Goal: Task Accomplishment & Management: Complete application form

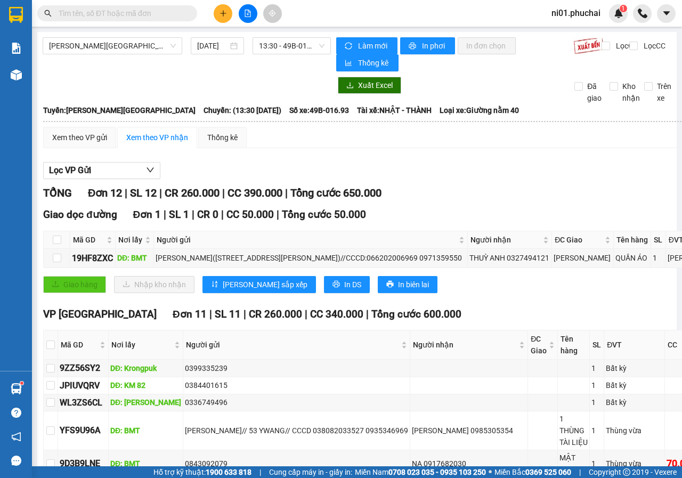
scroll to position [53, 0]
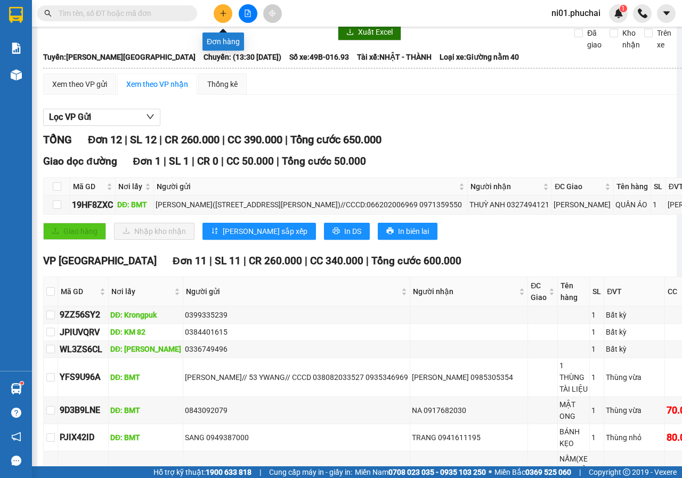
click at [230, 14] on button at bounding box center [223, 13] width 19 height 19
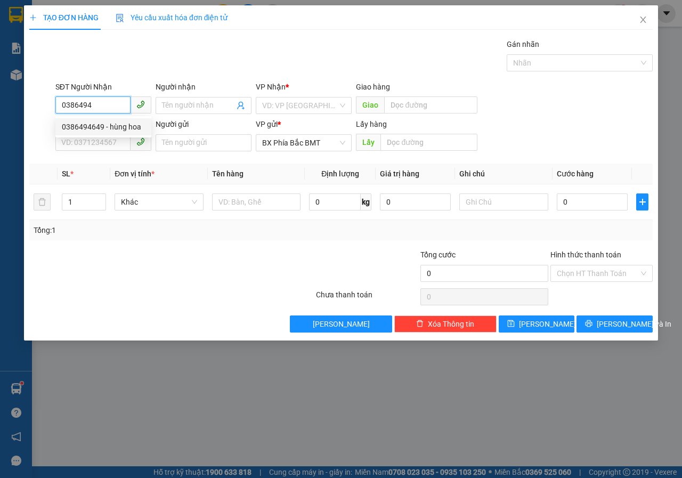
click at [88, 124] on div "0386494649 - hùng hoa" at bounding box center [103, 127] width 83 height 12
type input "0386494649"
type input "hùng hoa"
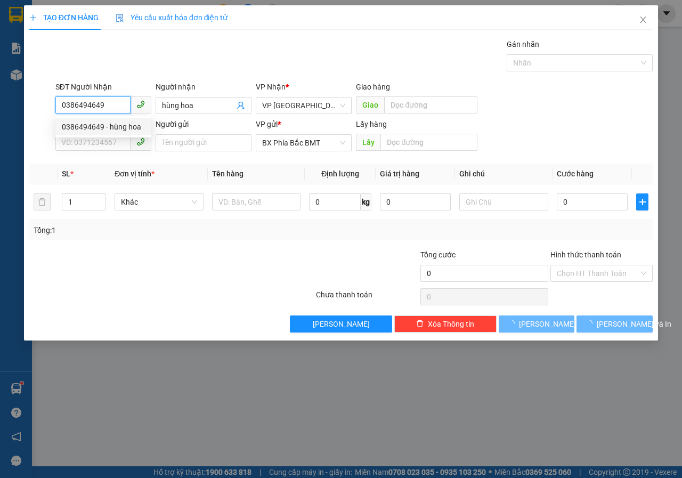
type input "50.000"
type input "0386494649"
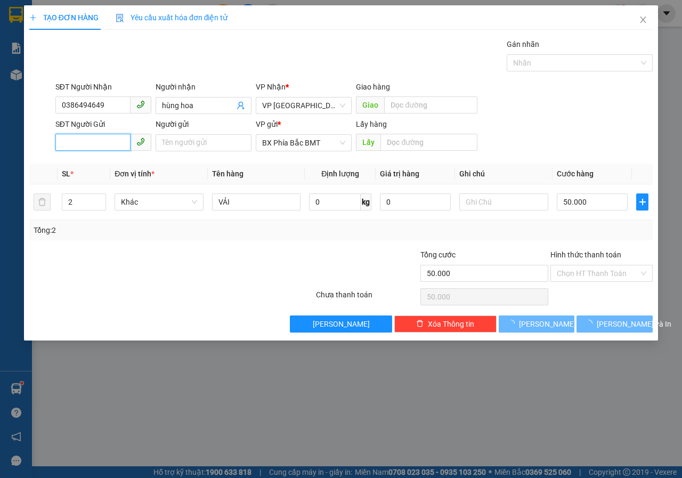
click at [98, 139] on input "SĐT Người Gửi" at bounding box center [92, 142] width 75 height 17
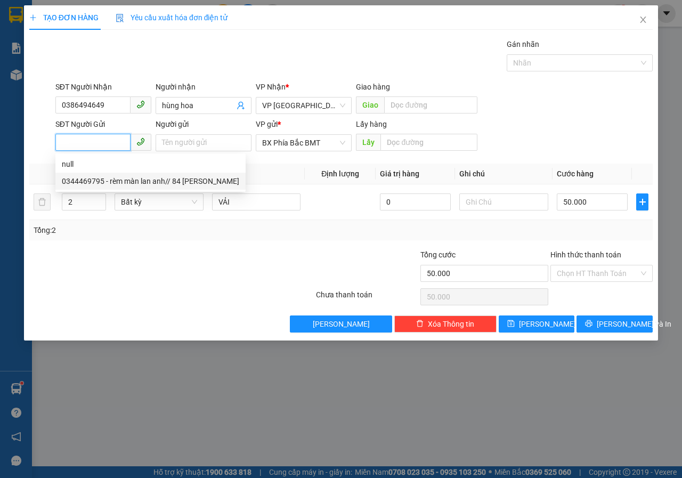
click at [119, 180] on div "0344469795 - rèm màn lan anh// 84 [PERSON_NAME]" at bounding box center [151, 181] width 178 height 12
type input "0344469795"
type input "rèm màn lan anh// 84 [PERSON_NAME]"
type input "bmt"
type input "180.000"
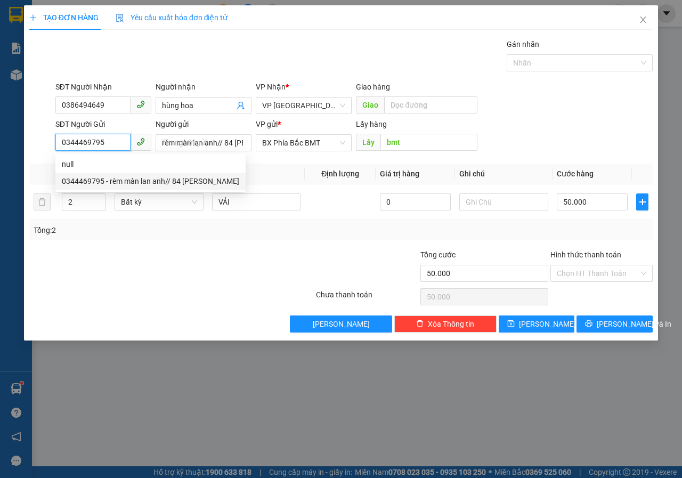
type input "180.000"
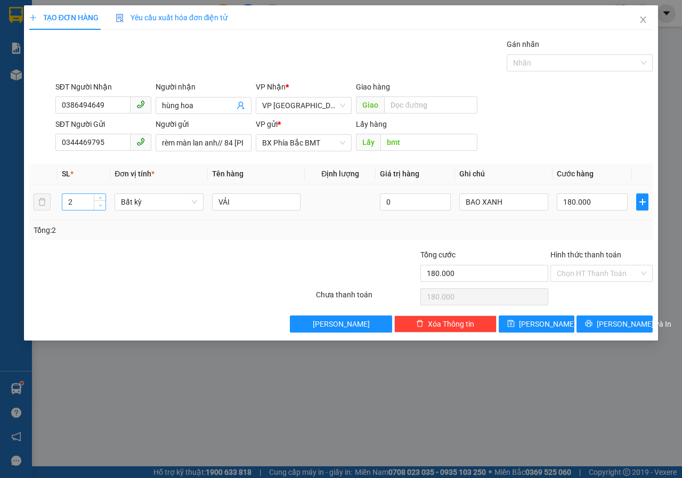
type input "1"
click at [99, 205] on icon "down" at bounding box center [101, 206] width 4 height 4
click at [189, 206] on span "Bất kỳ" at bounding box center [159, 202] width 76 height 16
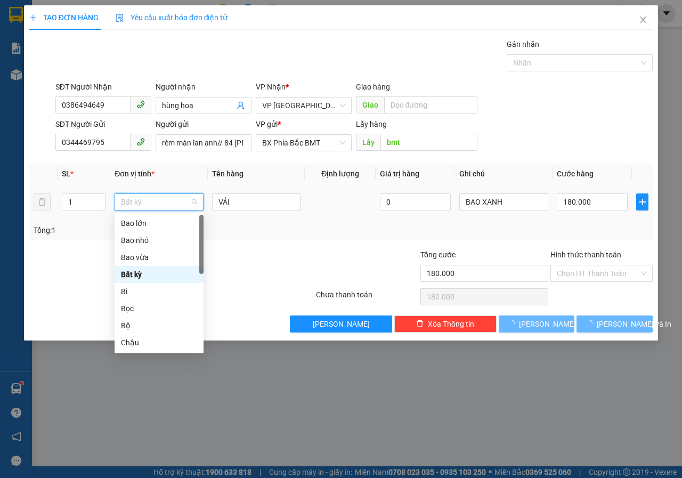
type input "0"
type input "b"
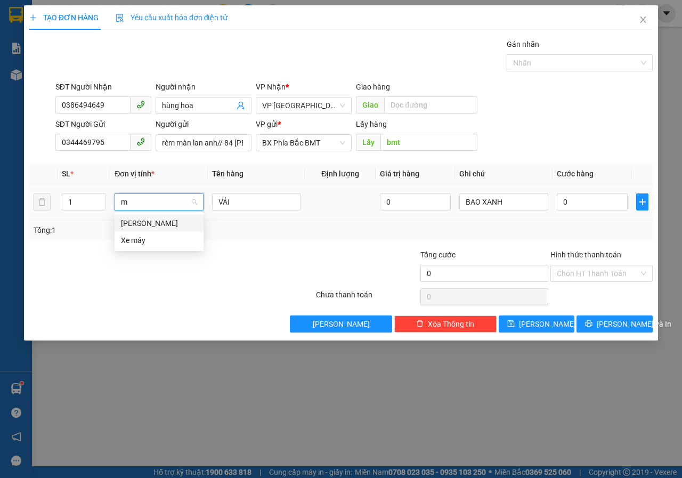
type input "mo"
click at [140, 225] on div "[PERSON_NAME]" at bounding box center [159, 223] width 76 height 12
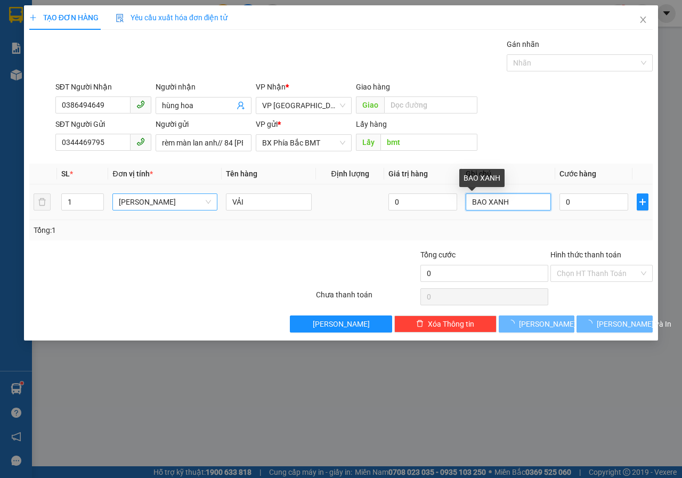
click at [521, 198] on input "BAO XANH" at bounding box center [509, 202] width 86 height 17
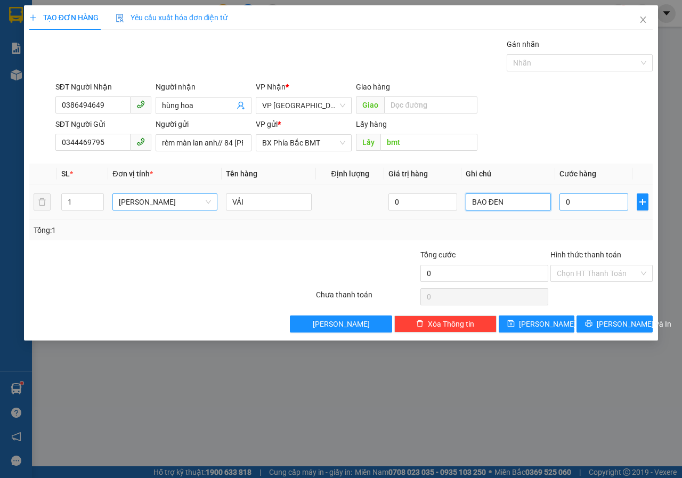
type input "BAO ĐEN"
click at [594, 208] on input "0" at bounding box center [594, 202] width 68 height 17
type input "5"
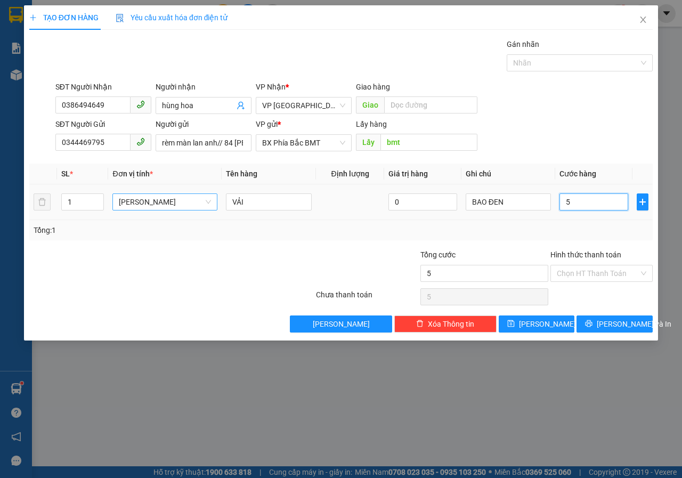
type input "50"
type input "500"
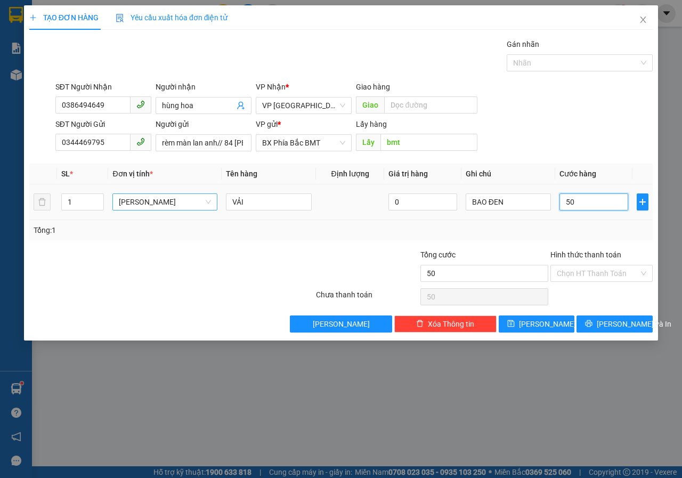
type input "500"
type input "5.000"
type input "50.000"
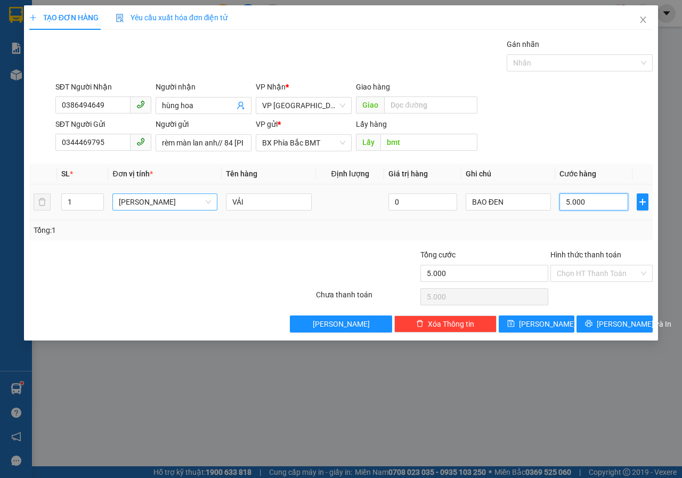
type input "50.000"
click at [617, 328] on span "[PERSON_NAME] và In" at bounding box center [634, 324] width 75 height 12
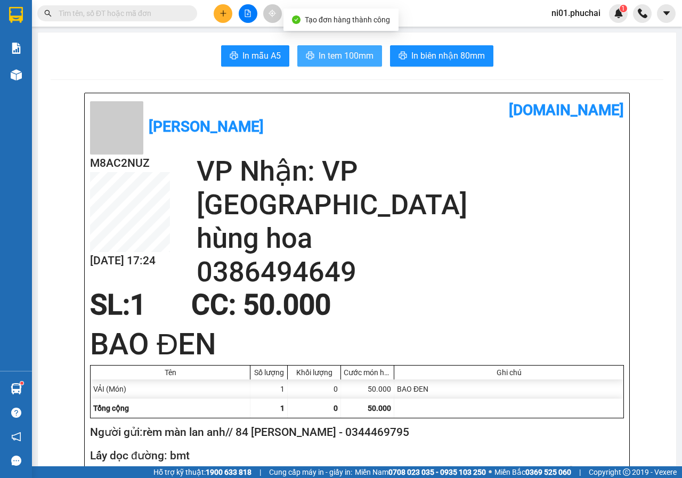
click at [328, 51] on span "In tem 100mm" at bounding box center [346, 55] width 55 height 13
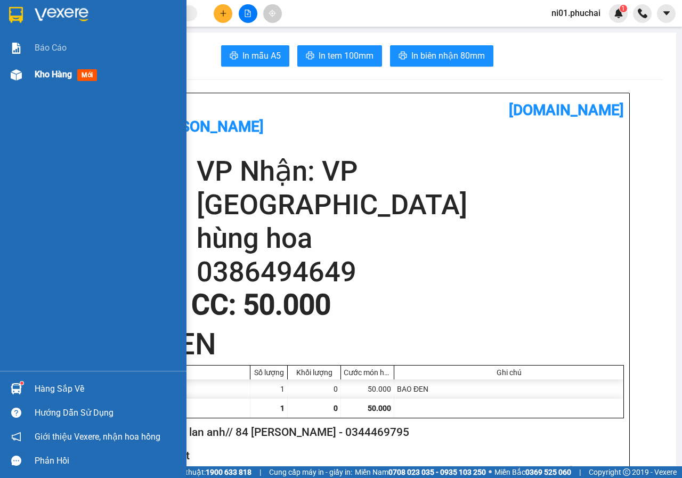
click at [14, 77] on img at bounding box center [16, 74] width 11 height 11
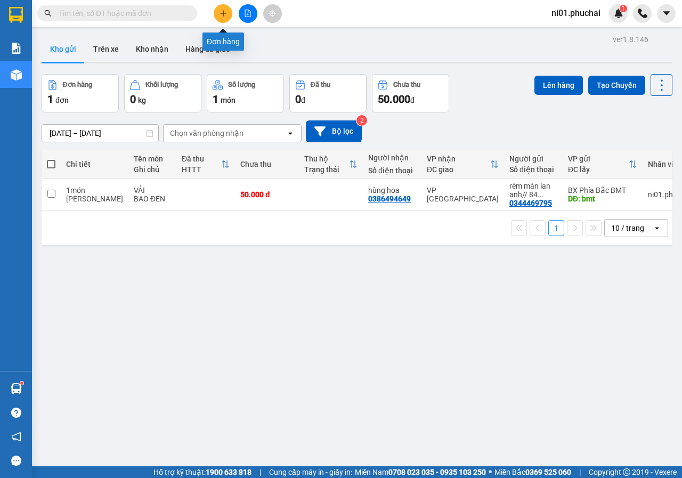
click at [220, 15] on icon "plus" at bounding box center [223, 13] width 7 height 7
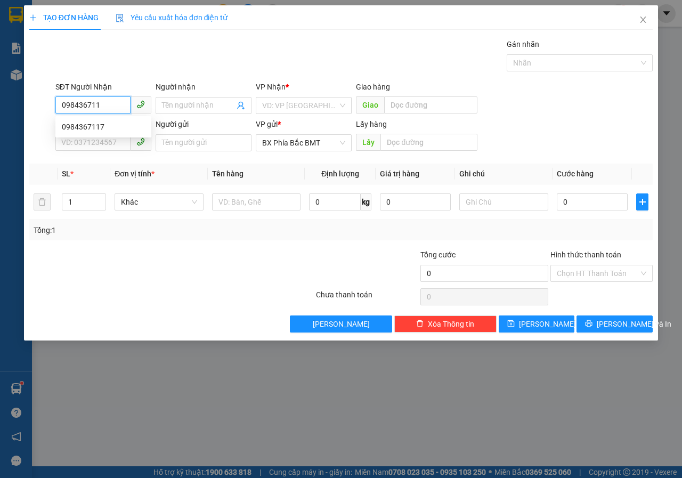
type input "0984367117"
click at [102, 131] on div "0984367117" at bounding box center [103, 127] width 83 height 12
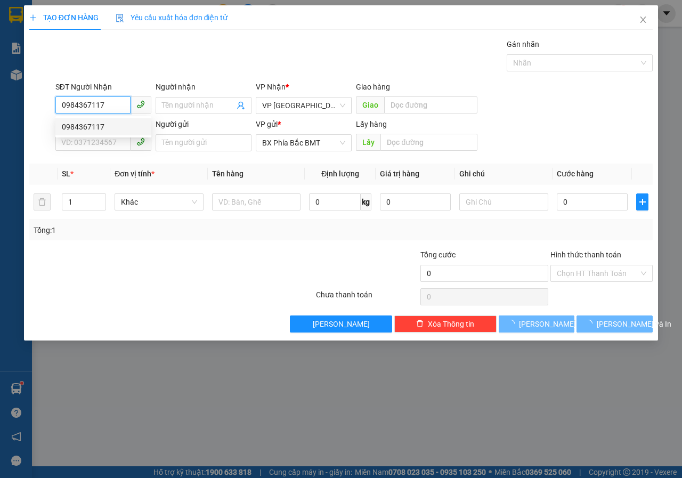
type input "130.000"
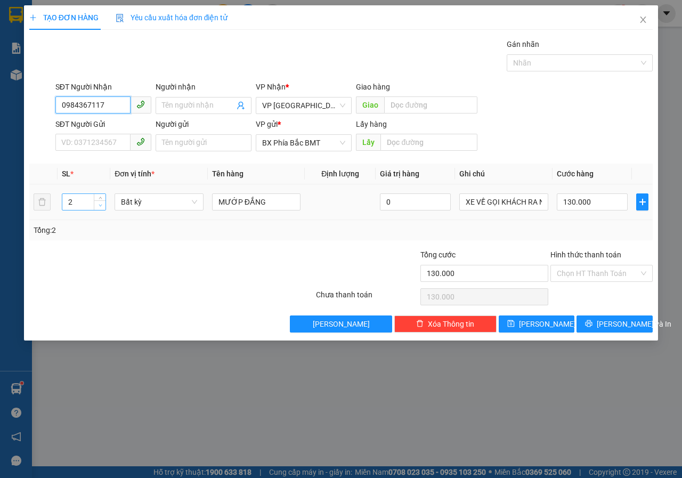
type input "0984367117"
type input "1"
click at [100, 207] on icon "down" at bounding box center [101, 206] width 4 height 4
click at [194, 206] on span "Bất kỳ" at bounding box center [159, 202] width 76 height 16
type input "0"
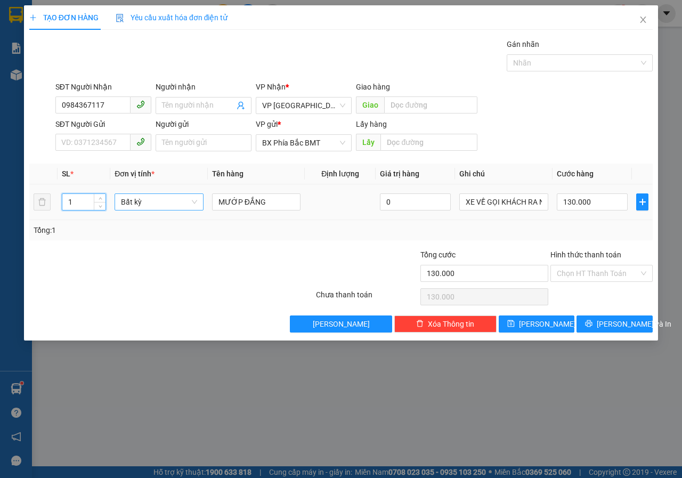
type input "0"
type input "THÙ"
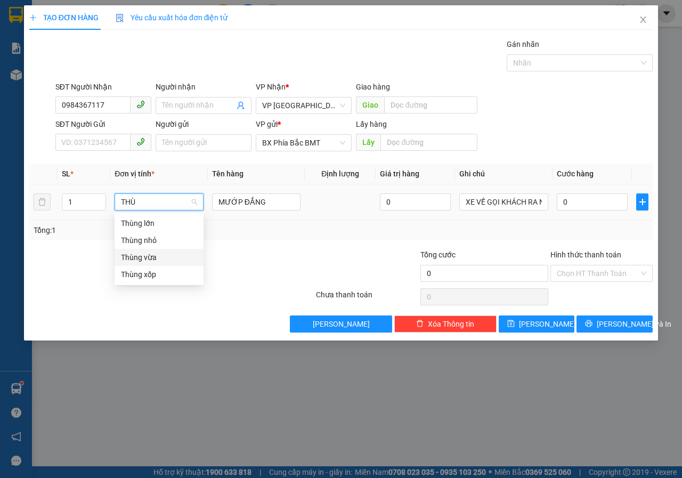
click at [128, 258] on div "Thùng vừa" at bounding box center [159, 258] width 76 height 12
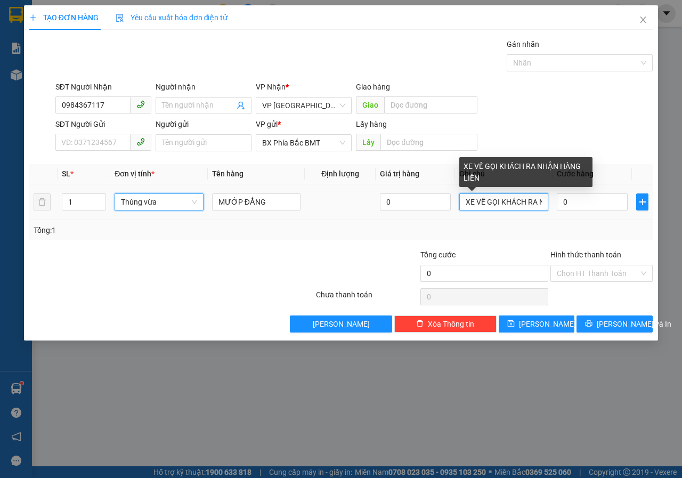
click at [511, 204] on input "XE VỀ GỌI KHÁCH RA NHẬN HÀNG LIỀN" at bounding box center [504, 202] width 89 height 17
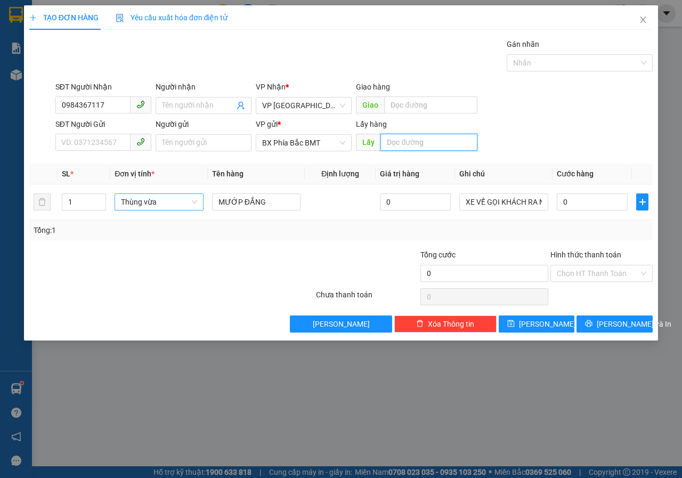
click at [434, 148] on input "text" at bounding box center [429, 142] width 96 height 17
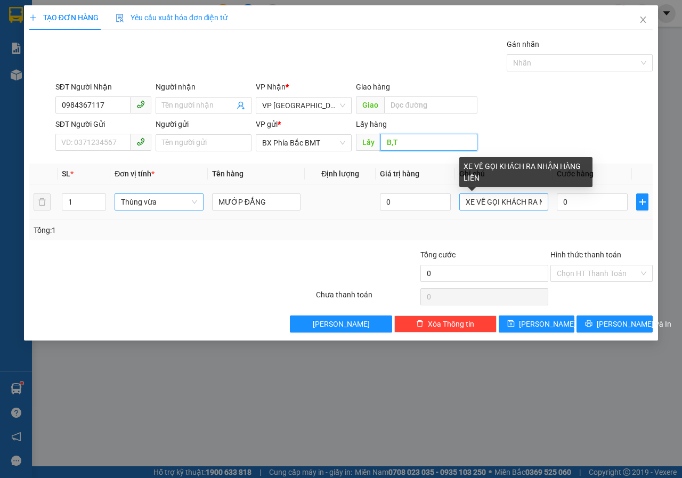
type input "B,T"
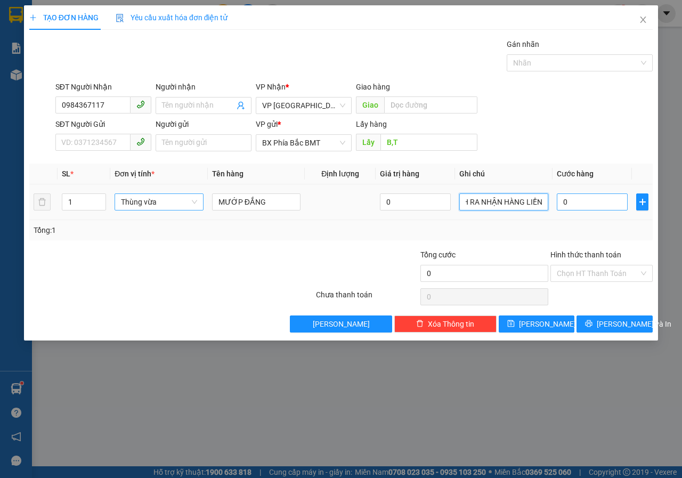
drag, startPoint x: 464, startPoint y: 203, endPoint x: 576, endPoint y: 207, distance: 112.6
click at [576, 207] on tr "1 Thùng vừa MƯỚP ĐẮNG 0 XE VỀ GỌI KHÁCH RA NHẬN HÀNG LIỀN 0" at bounding box center [341, 202] width 624 height 36
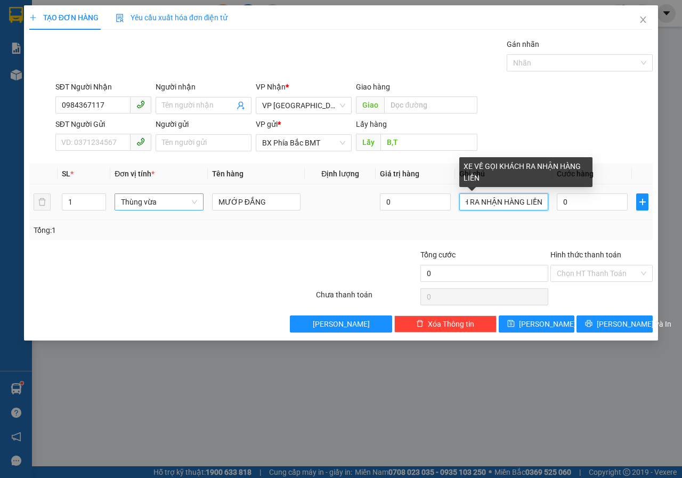
click at [465, 201] on input "XE VỀ GỌI KHÁCH RA NHẬN HÀNG LIỀN" at bounding box center [504, 202] width 89 height 17
click at [463, 200] on input "XE VỀ GỌI KHÁCH RA NHẬN HÀNG LIỀN" at bounding box center [504, 202] width 89 height 17
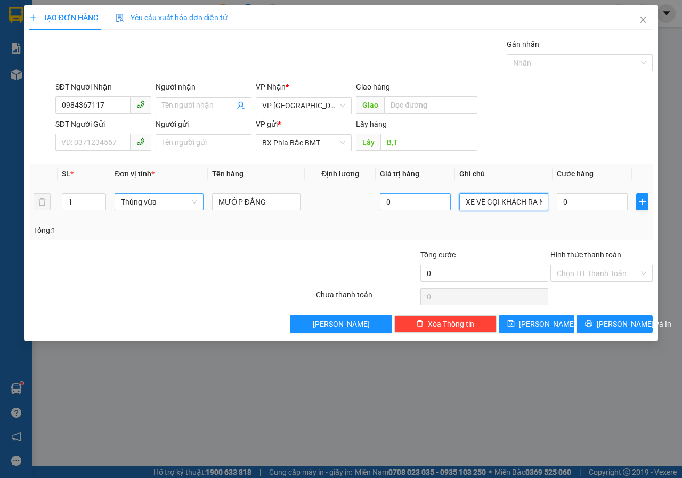
drag, startPoint x: 471, startPoint y: 200, endPoint x: 442, endPoint y: 207, distance: 30.1
click at [442, 207] on tr "1 Thùng vừa MƯỚP ĐẮNG 0 XE VỀ GỌI KHÁCH RA NHẬN HÀNG LIỀN 0" at bounding box center [341, 202] width 624 height 36
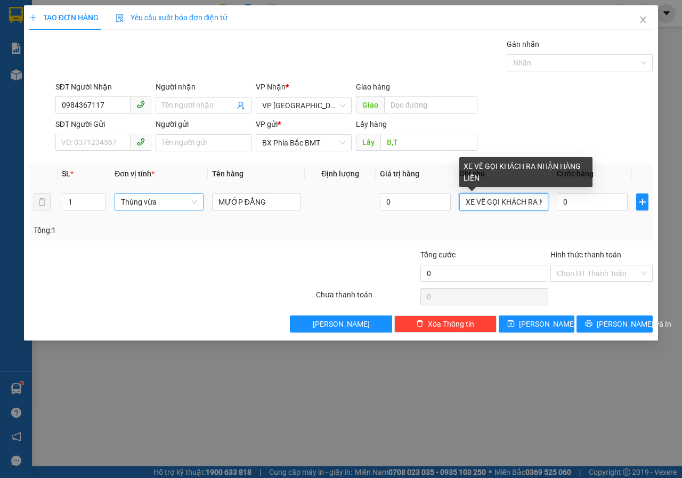
click at [462, 200] on input "XE VỀ GỌI KHÁCH RA NHẬN HÀNG LIỀN" at bounding box center [504, 202] width 89 height 17
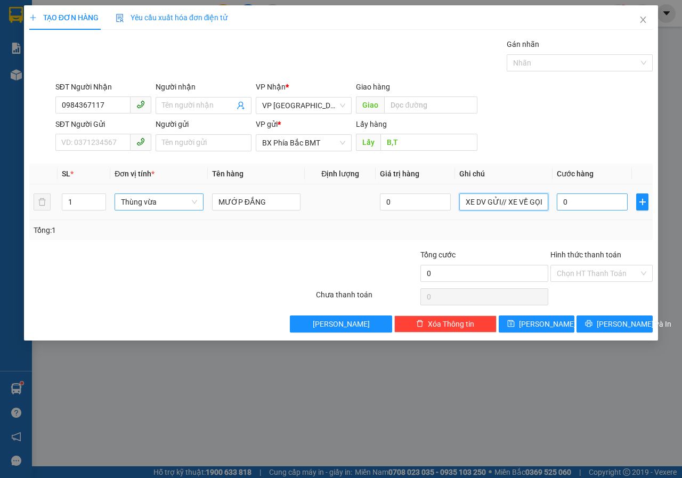
type input "XE DV GỬI// XE VỀ GỌI KHÁCH RA NHẬN HÀNG LIỀN"
click at [588, 205] on input "0" at bounding box center [592, 202] width 71 height 17
type input "7"
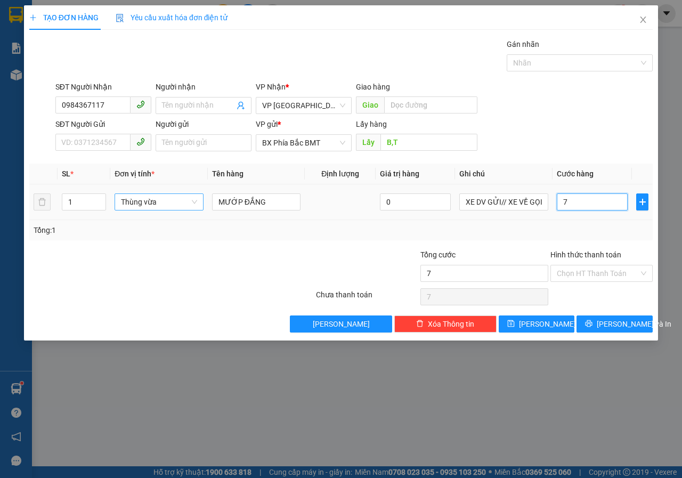
type input "70"
type input "700"
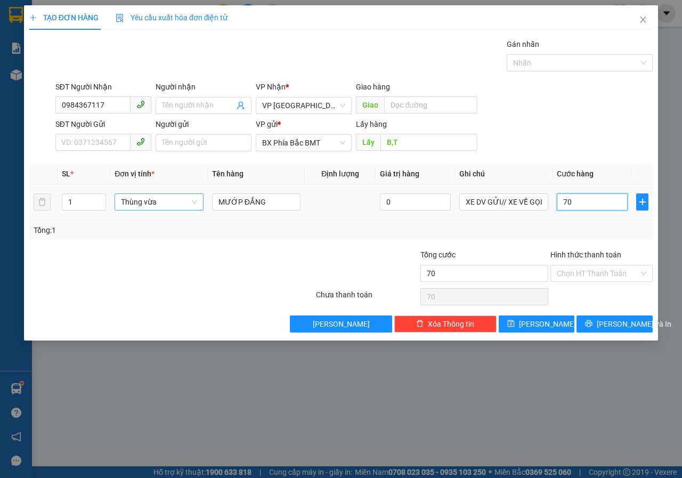
type input "700"
type input "7.000"
type input "70.000"
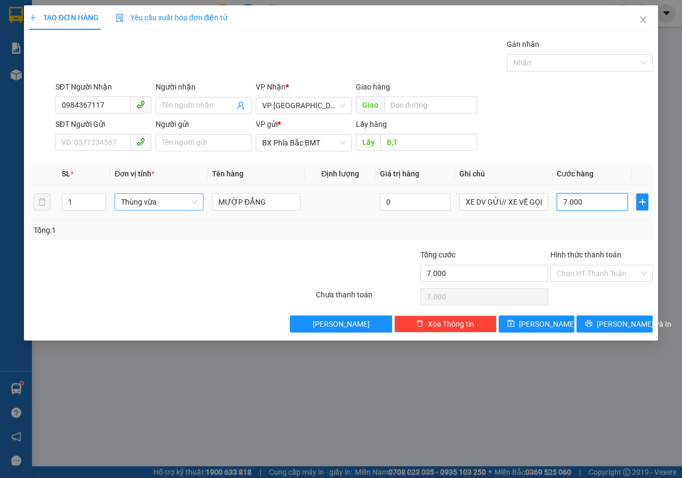
type input "70.000"
drag, startPoint x: 589, startPoint y: 327, endPoint x: 397, endPoint y: 151, distance: 260.0
click at [397, 151] on div "Transit Pickup Surcharge Ids Transit Deliver Surcharge Ids Transit Deliver Surc…" at bounding box center [341, 185] width 624 height 294
click at [400, 141] on input "B,T" at bounding box center [429, 142] width 96 height 17
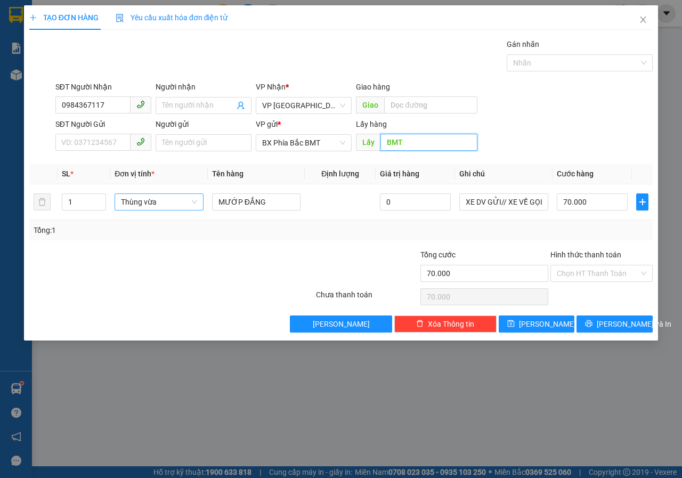
type input "BMT"
click at [613, 315] on div "Transit Pickup Surcharge Ids Transit Deliver Surcharge Ids Transit Deliver Surc…" at bounding box center [341, 185] width 624 height 294
click at [603, 313] on div "Transit Pickup Surcharge Ids Transit Deliver Surcharge Ids Transit Deliver Surc…" at bounding box center [341, 185] width 624 height 294
click at [604, 319] on button "[PERSON_NAME] và In" at bounding box center [615, 324] width 76 height 17
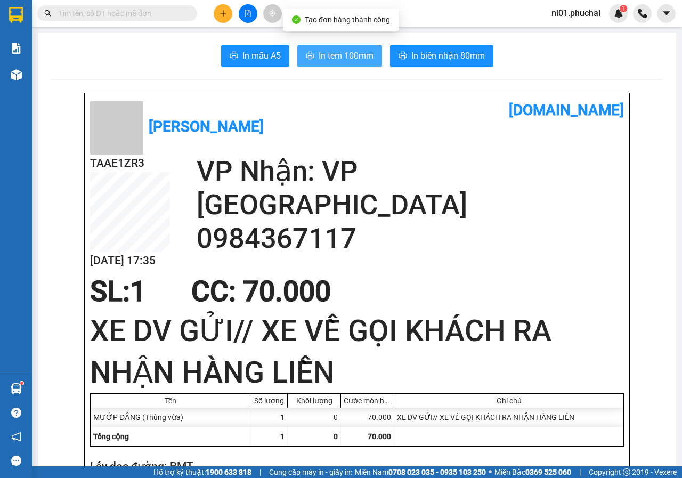
click at [362, 53] on span "In tem 100mm" at bounding box center [346, 55] width 55 height 13
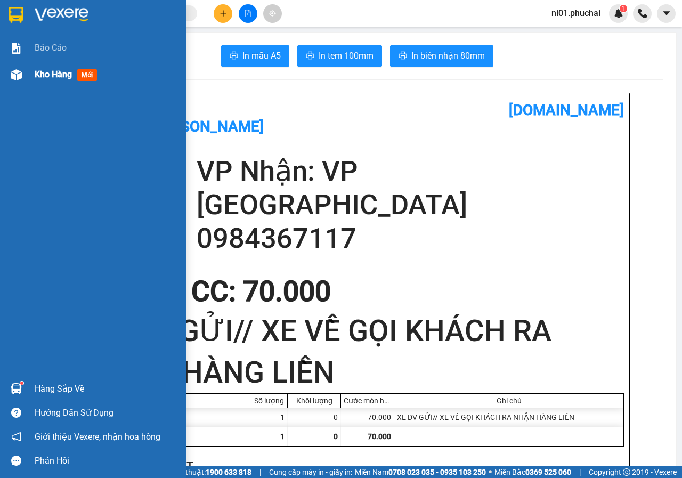
click at [9, 71] on div at bounding box center [16, 75] width 19 height 19
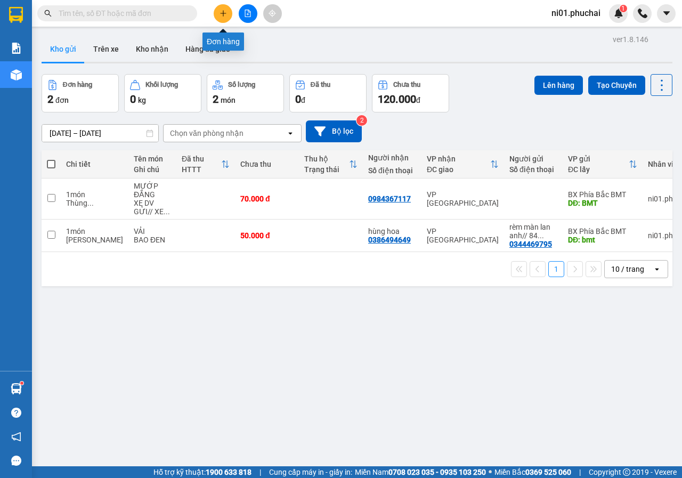
click at [216, 16] on button at bounding box center [223, 13] width 19 height 19
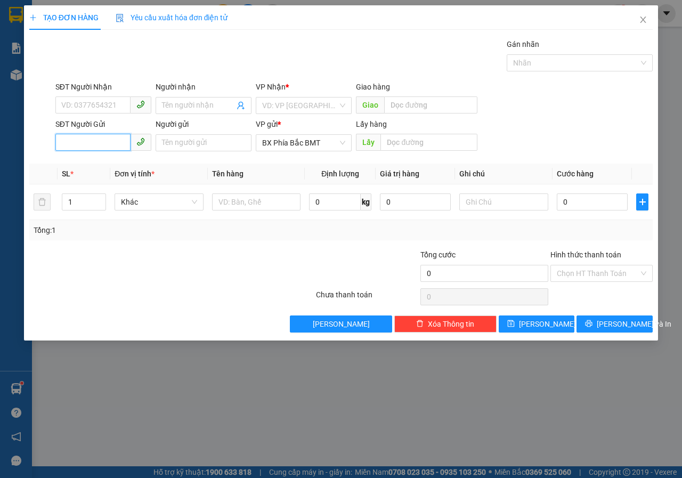
click at [92, 146] on input "SĐT Người Gửi" at bounding box center [92, 142] width 75 height 17
click at [96, 102] on input "SĐT Người Nhận" at bounding box center [92, 104] width 75 height 17
click at [96, 102] on input "0936523" at bounding box center [92, 104] width 75 height 17
click at [104, 110] on input "0936523524" at bounding box center [92, 104] width 75 height 17
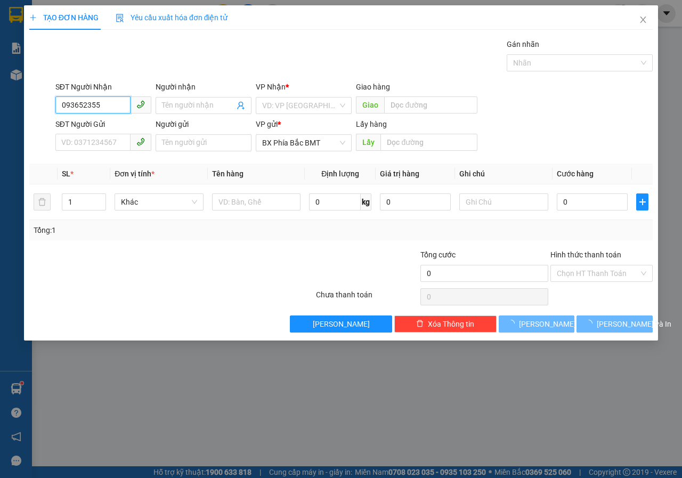
type input "0936523554"
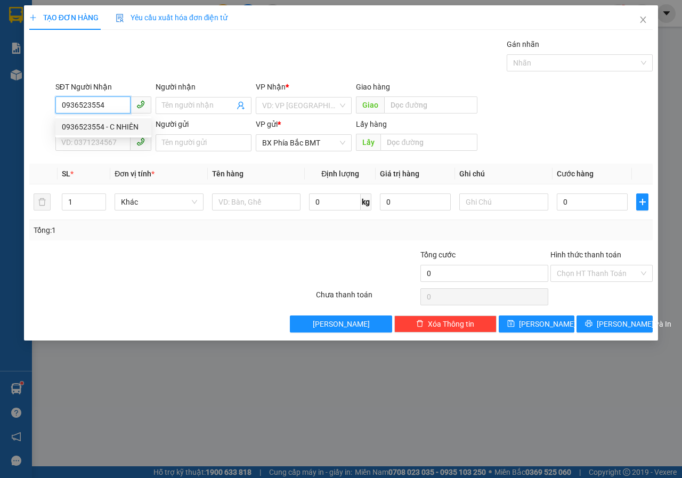
click at [106, 131] on div "0936523554 - C NHIÊN" at bounding box center [103, 127] width 83 height 12
type input "C NHIÊN"
type input "70.000"
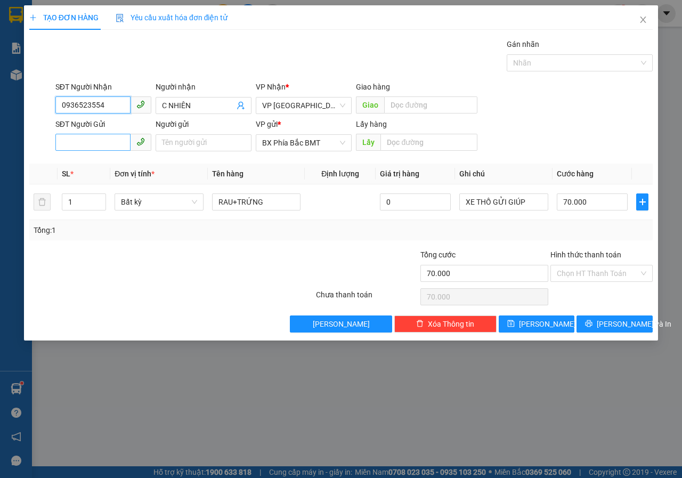
type input "0936523554"
click at [102, 147] on input "SĐT Người Gửi" at bounding box center [92, 142] width 75 height 17
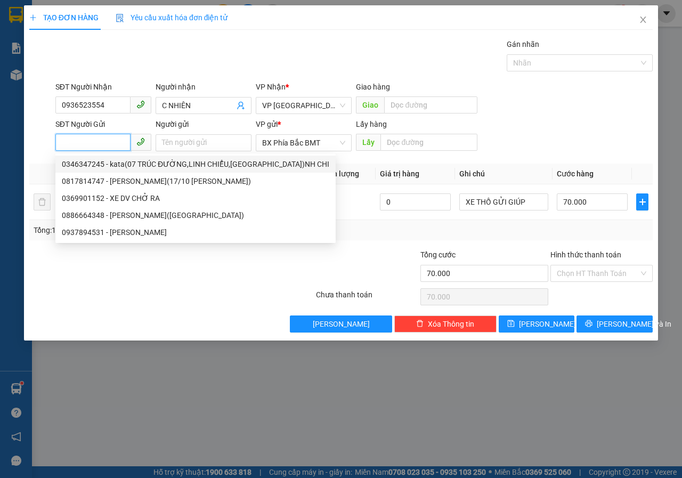
click at [102, 165] on div "0346347245 - kata(07 TRÚC ĐƯỜNG,LINH CHIỂU,[GEOGRAPHIC_DATA])NH CHI" at bounding box center [196, 164] width 268 height 12
type input "0346347245"
type input "kata(07 TRÚC ĐƯỜNG,LINH CHIỂU,THỦ [GEOGRAPHIC_DATA])NH CHI"
type input "BMT"
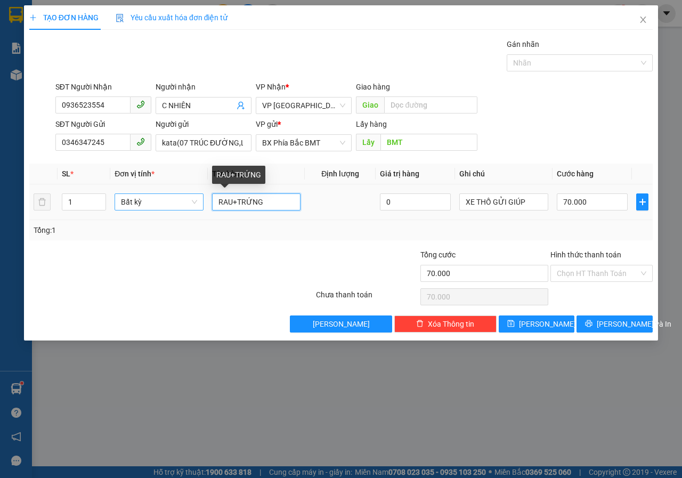
drag, startPoint x: 270, startPoint y: 203, endPoint x: 158, endPoint y: 204, distance: 111.9
click at [158, 204] on tr "1 Bất kỳ RAU+TRỨNG 0 XE THỒ GỬI GIÚP 70.000" at bounding box center [341, 202] width 624 height 36
click at [162, 204] on span "Bất kỳ" at bounding box center [159, 202] width 76 height 16
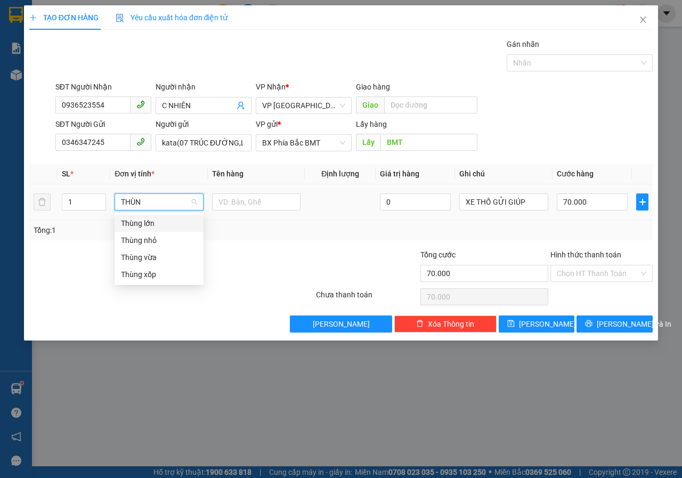
type input "THÙNG"
click at [156, 257] on div "Thùng vừa" at bounding box center [159, 258] width 76 height 12
type input "0"
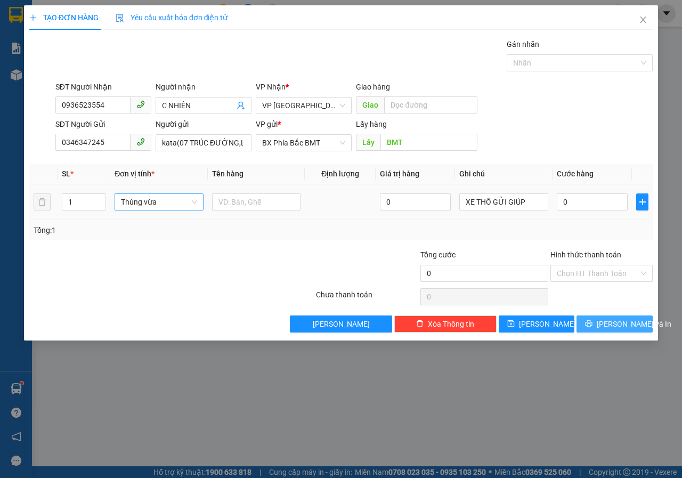
click at [629, 325] on span "[PERSON_NAME] và In" at bounding box center [634, 324] width 75 height 12
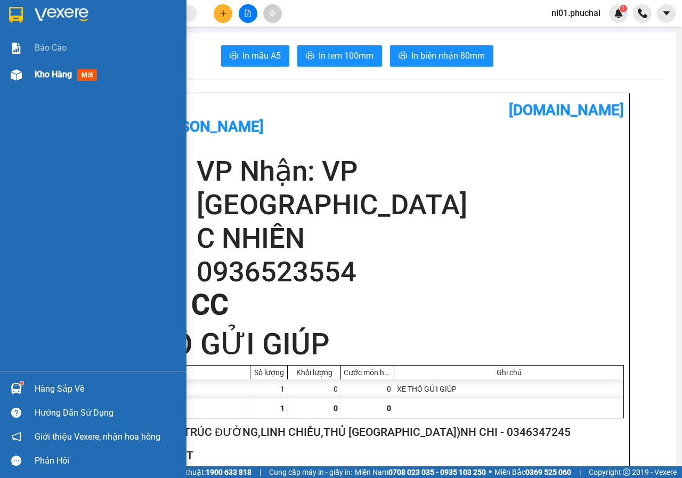
click at [15, 69] on img at bounding box center [16, 74] width 11 height 11
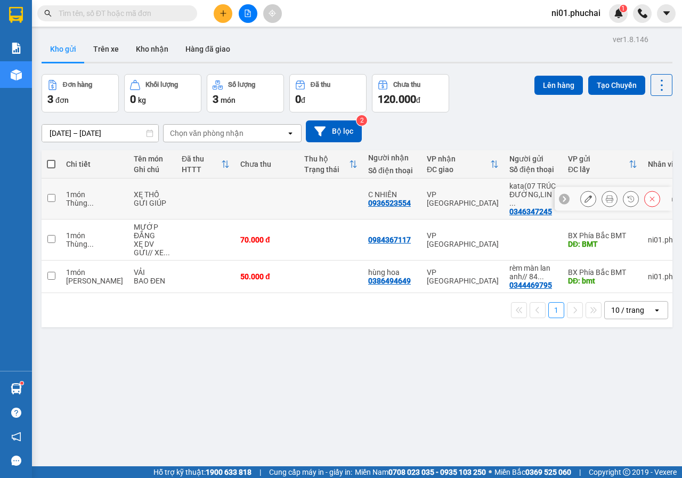
click at [581, 197] on button at bounding box center [588, 199] width 15 height 19
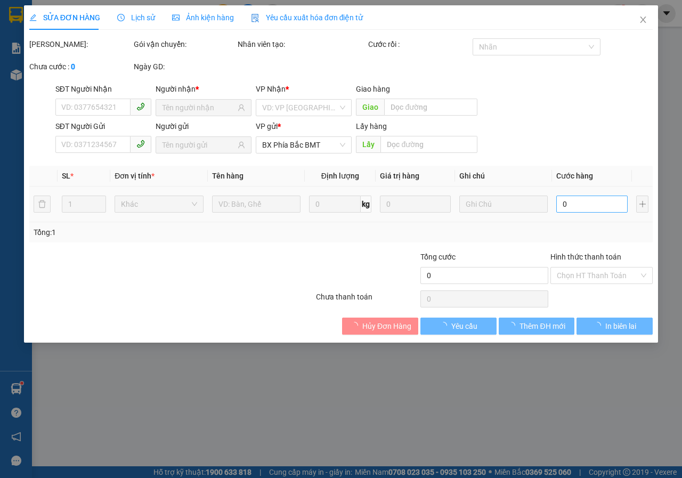
type input "0936523554"
type input "0346347245"
type input "BMT"
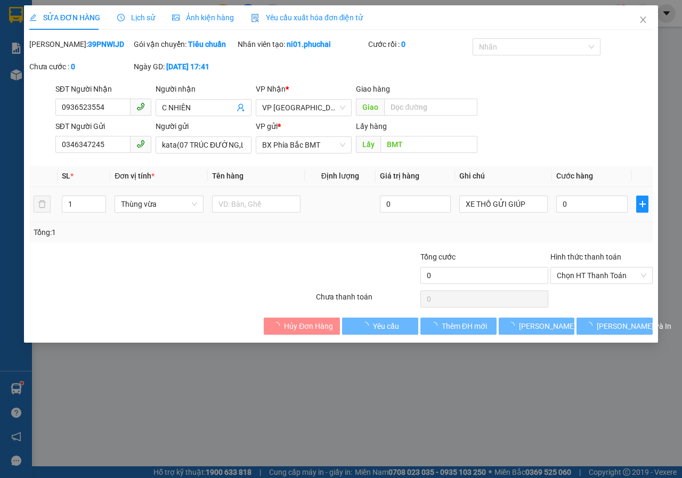
click at [597, 205] on div "0" at bounding box center [592, 204] width 71 height 21
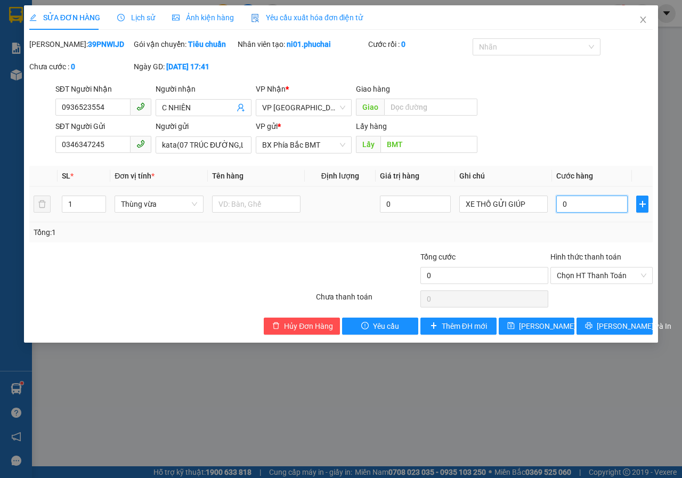
click at [584, 209] on input "0" at bounding box center [592, 204] width 71 height 17
type input "7"
type input "70"
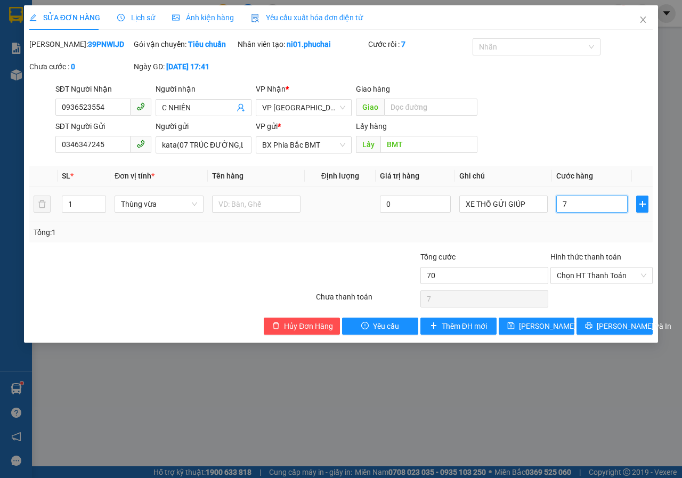
type input "70"
type input "700"
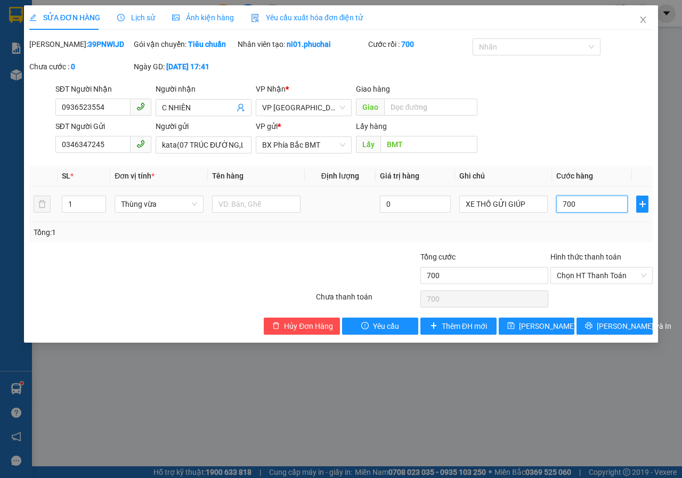
type input "7.000"
type input "70.000"
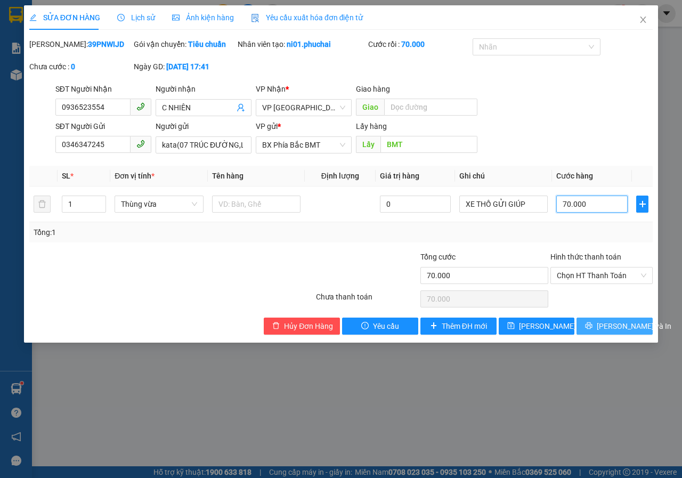
type input "70.000"
click at [608, 332] on span "[PERSON_NAME] và In" at bounding box center [634, 326] width 75 height 12
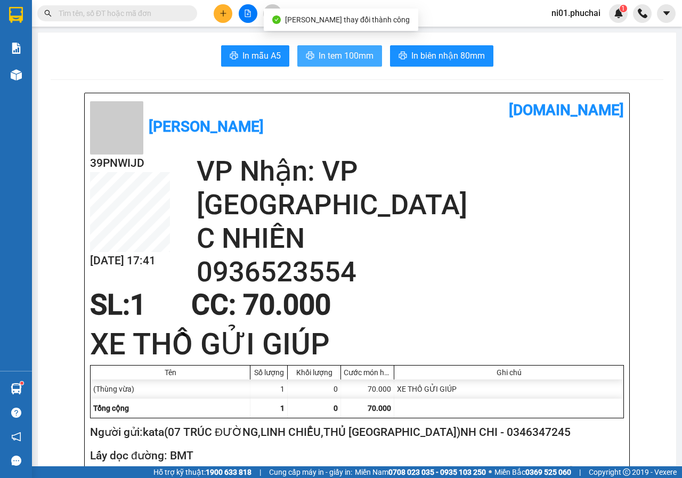
click at [342, 51] on span "In tem 100mm" at bounding box center [346, 55] width 55 height 13
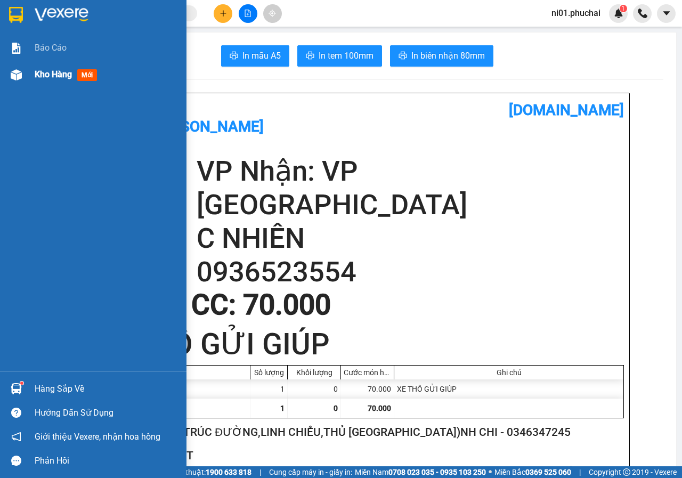
click at [15, 74] on img at bounding box center [16, 74] width 11 height 11
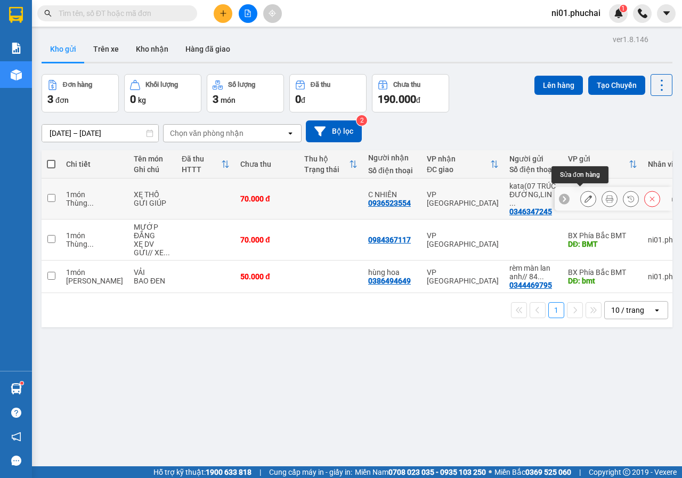
click at [584, 194] on button at bounding box center [588, 199] width 15 height 19
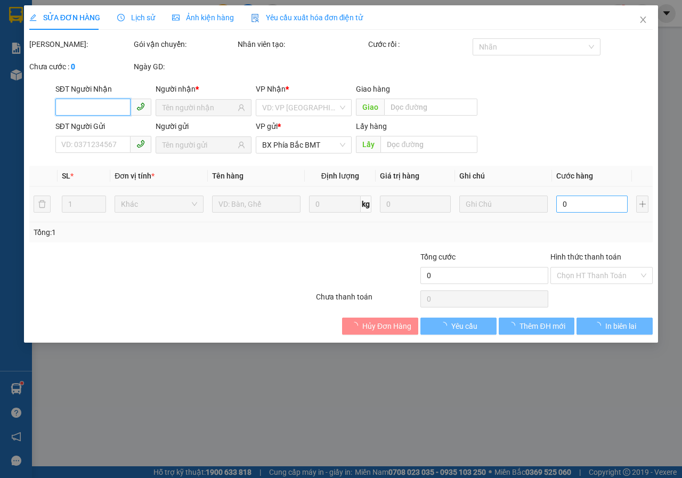
type input "0936523554"
type input "0346347245"
type input "BMT"
type input "70.000"
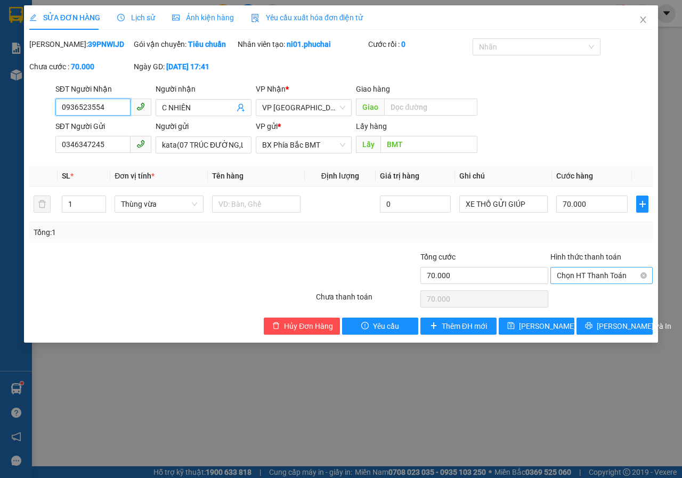
click at [585, 284] on span "Chọn HT Thanh Toán" at bounding box center [602, 276] width 90 height 16
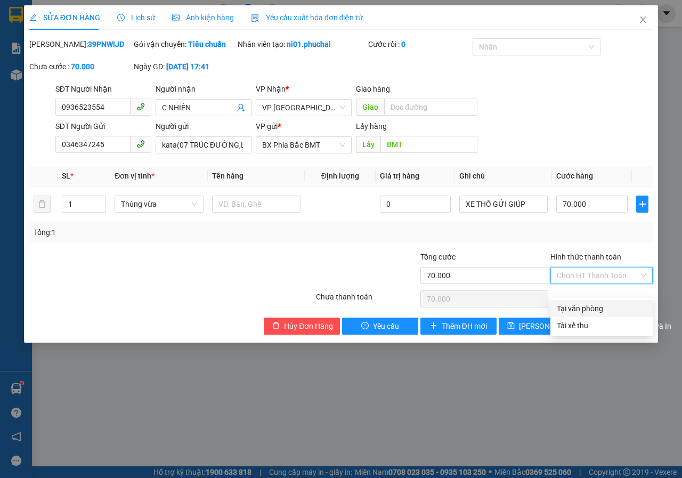
click at [581, 309] on div "Tại văn phòng" at bounding box center [602, 309] width 90 height 12
type input "0"
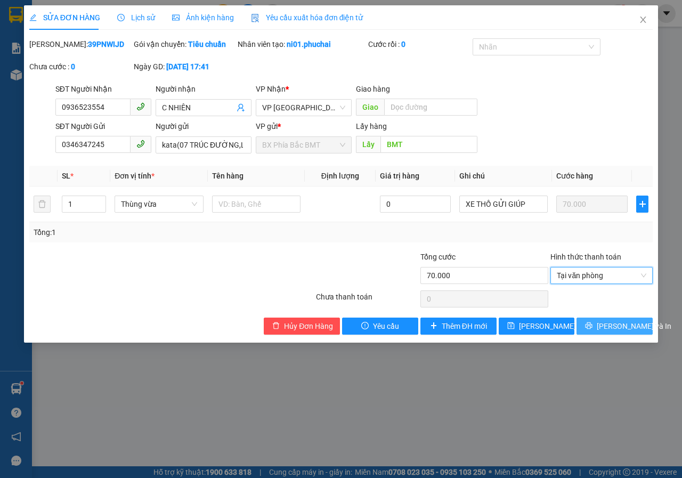
click at [608, 332] on span "[PERSON_NAME] và In" at bounding box center [634, 326] width 75 height 12
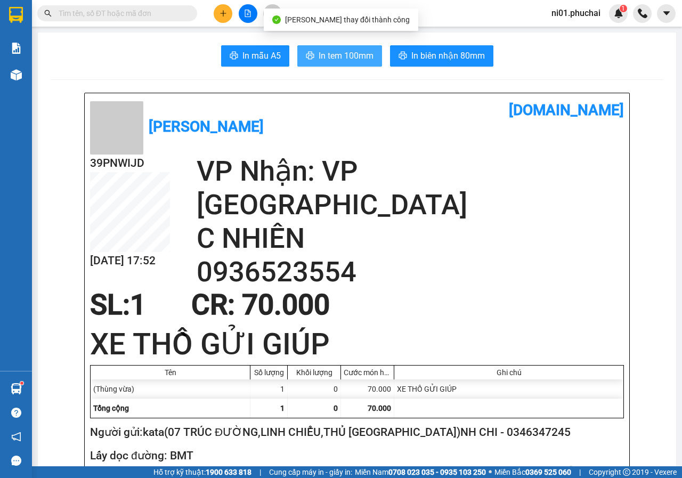
click at [350, 51] on span "In tem 100mm" at bounding box center [346, 55] width 55 height 13
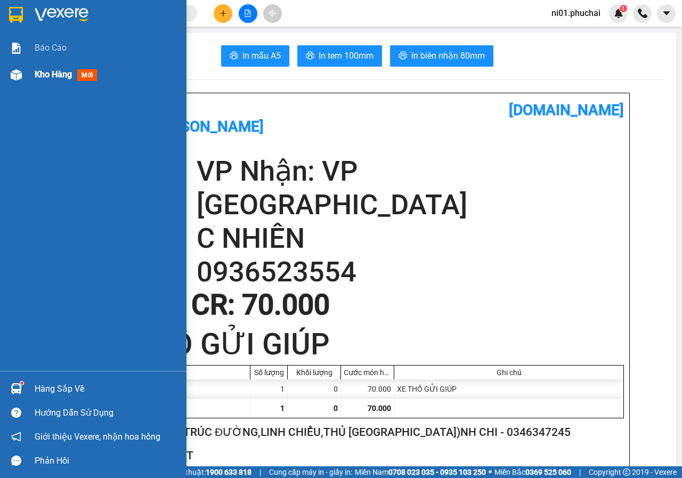
click at [11, 70] on img at bounding box center [16, 74] width 11 height 11
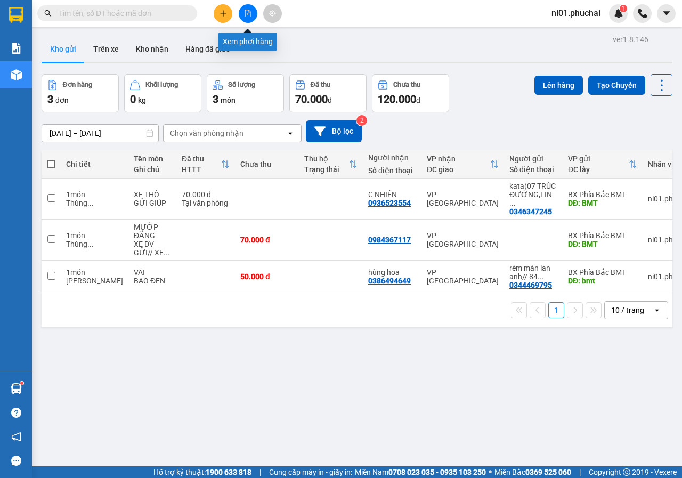
click at [247, 12] on icon "file-add" at bounding box center [247, 13] width 7 height 7
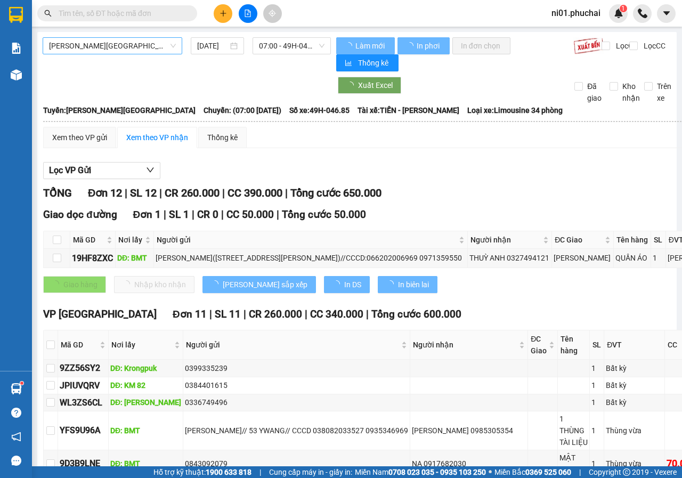
click at [108, 49] on span "[PERSON_NAME][GEOGRAPHIC_DATA]" at bounding box center [112, 46] width 127 height 16
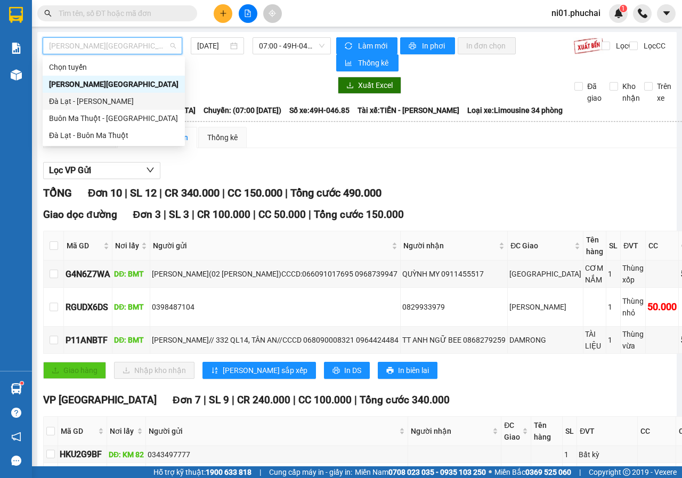
click at [96, 101] on div "Đà Lạt - [PERSON_NAME]" at bounding box center [114, 101] width 130 height 12
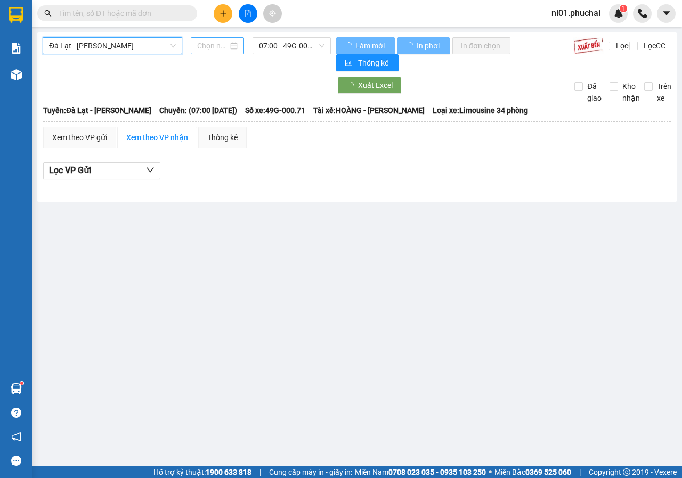
type input "[DATE]"
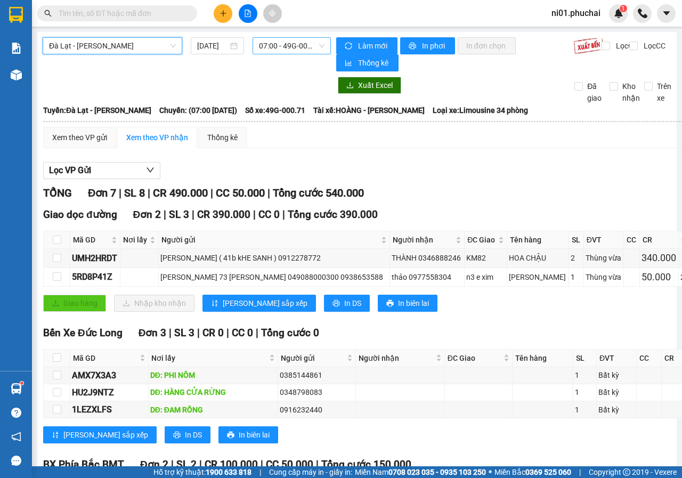
click at [287, 43] on span "07:00 - 49G-000.71" at bounding box center [291, 46] width 65 height 16
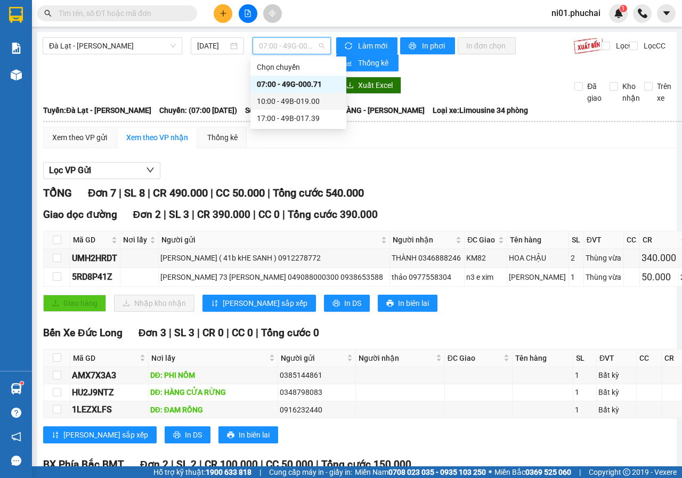
click at [281, 102] on div "10:00 - 49B-019.00" at bounding box center [298, 101] width 83 height 12
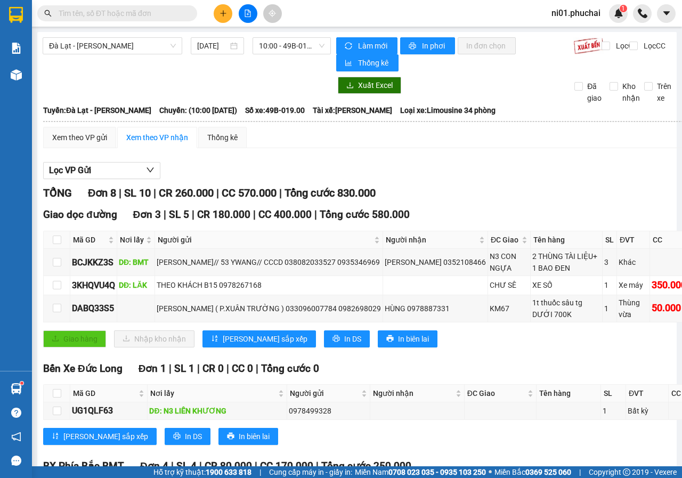
drag, startPoint x: 412, startPoint y: 458, endPoint x: 568, endPoint y: 449, distance: 155.9
click at [568, 449] on main "[GEOGRAPHIC_DATA] - Gia Lai [DATE] 10:00 - 49B-019.00 Làm mới In phơi In đơn ch…" at bounding box center [341, 233] width 682 height 466
drag, startPoint x: 578, startPoint y: 457, endPoint x: 590, endPoint y: 455, distance: 11.9
click at [590, 455] on main "[GEOGRAPHIC_DATA] - Gia Lai [DATE] 10:00 - 49B-019.00 Làm mới In phơi In đơn ch…" at bounding box center [341, 233] width 682 height 466
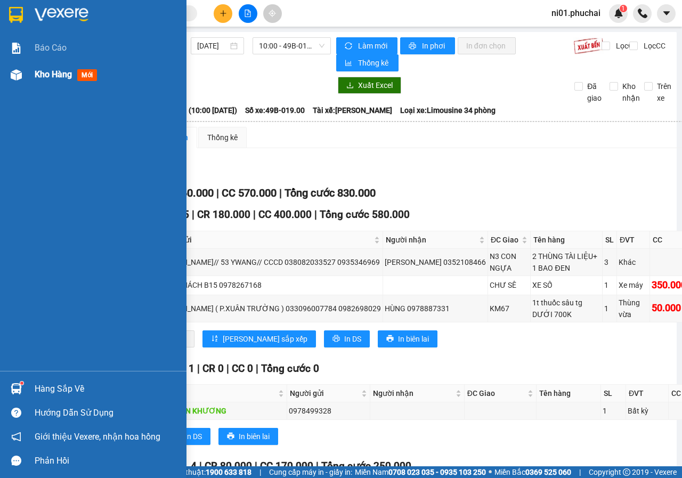
click at [18, 73] on img at bounding box center [16, 74] width 11 height 11
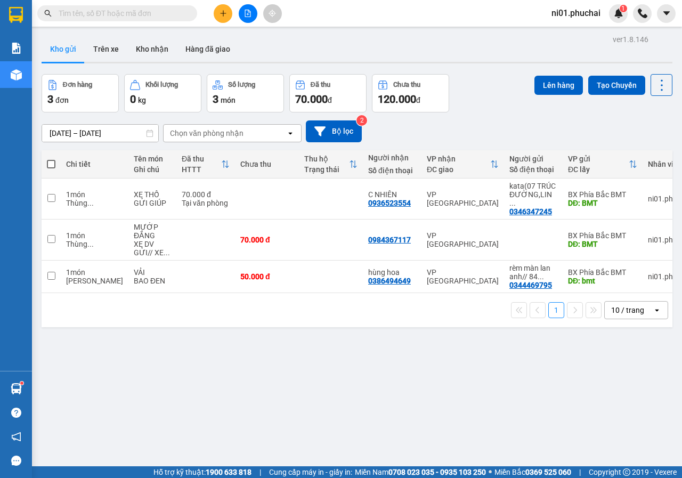
click at [304, 354] on div "ver 1.8.146 Kho gửi Trên xe Kho nhận Hàng đã giao Đơn hàng 3 đơn Khối lượng 0 k…" at bounding box center [357, 271] width 640 height 478
